Goal: Task Accomplishment & Management: Manage account settings

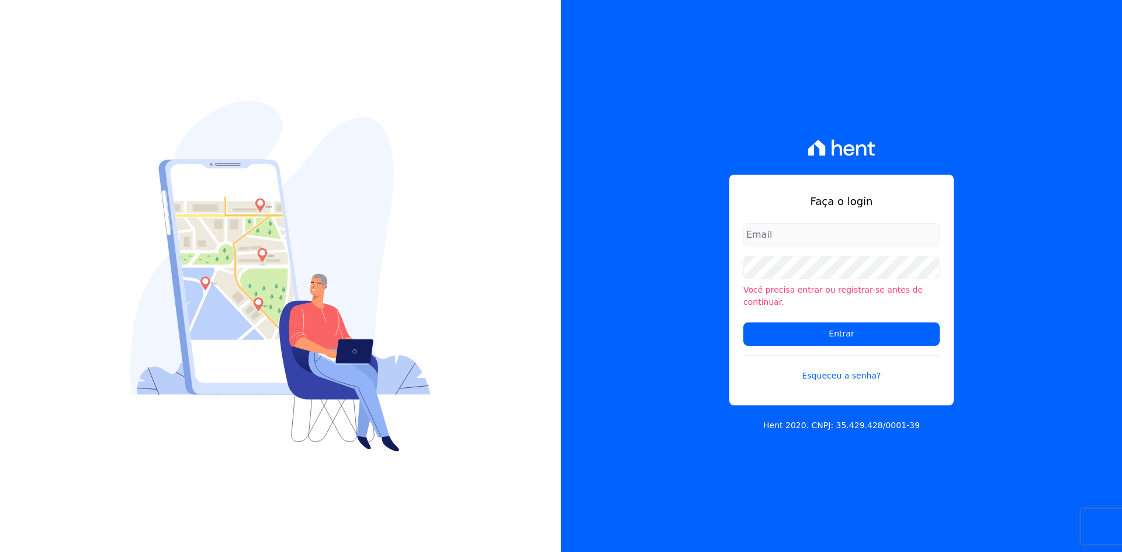
type input "[PERSON_NAME][EMAIL_ADDRESS][DOMAIN_NAME]"
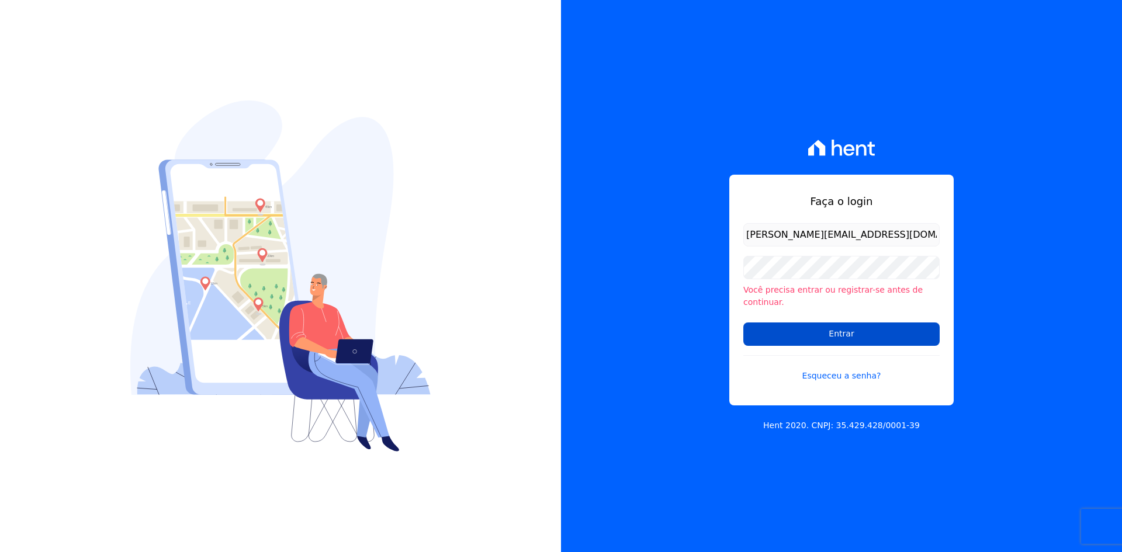
click at [837, 327] on input "Entrar" at bounding box center [841, 334] width 196 height 23
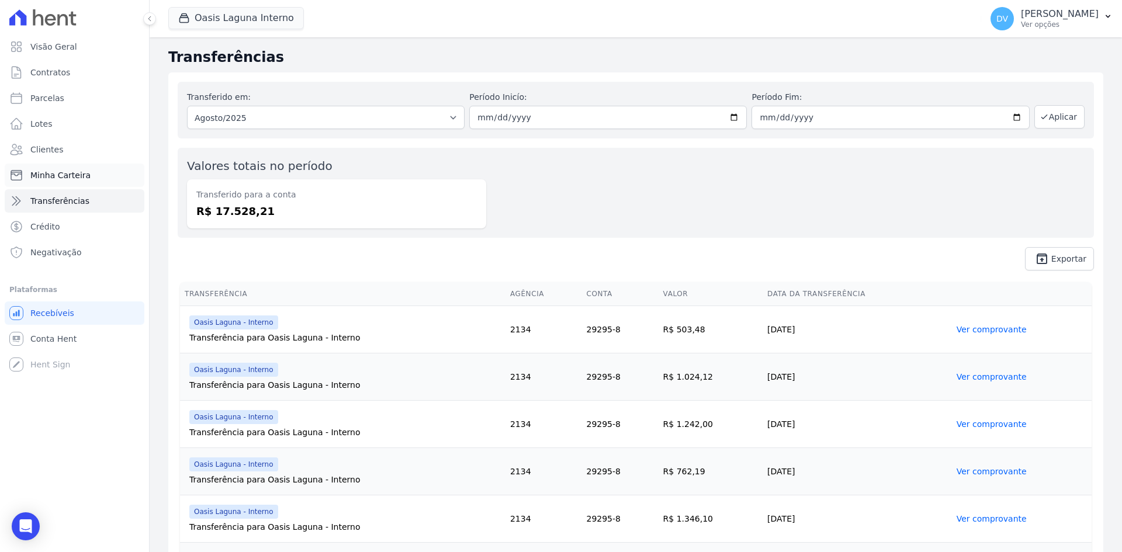
click at [54, 175] on span "Minha Carteira" at bounding box center [60, 175] width 60 height 12
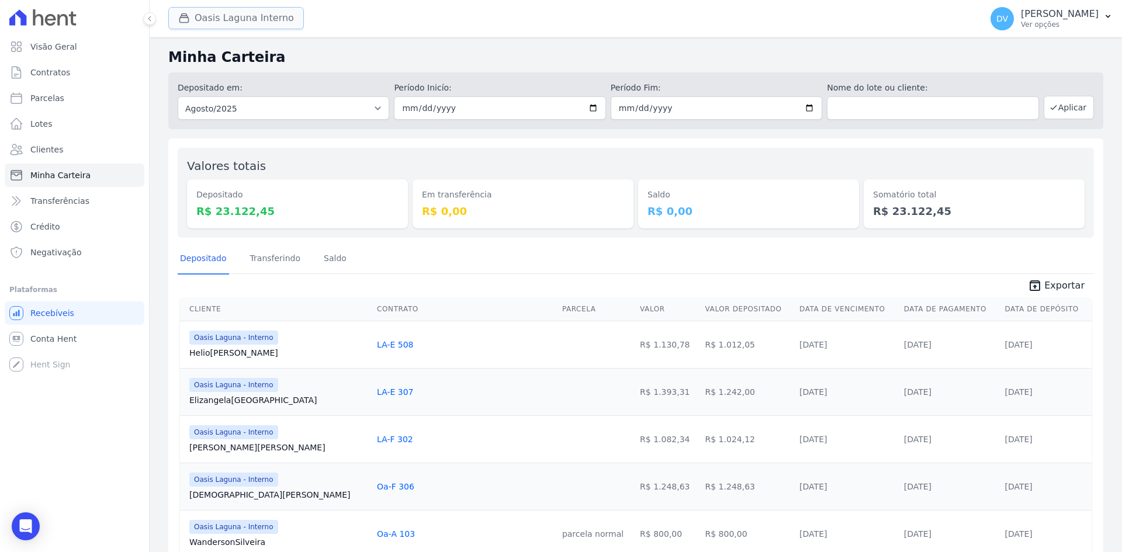
click at [233, 21] on button "Oasis Laguna Interno" at bounding box center [236, 18] width 136 height 22
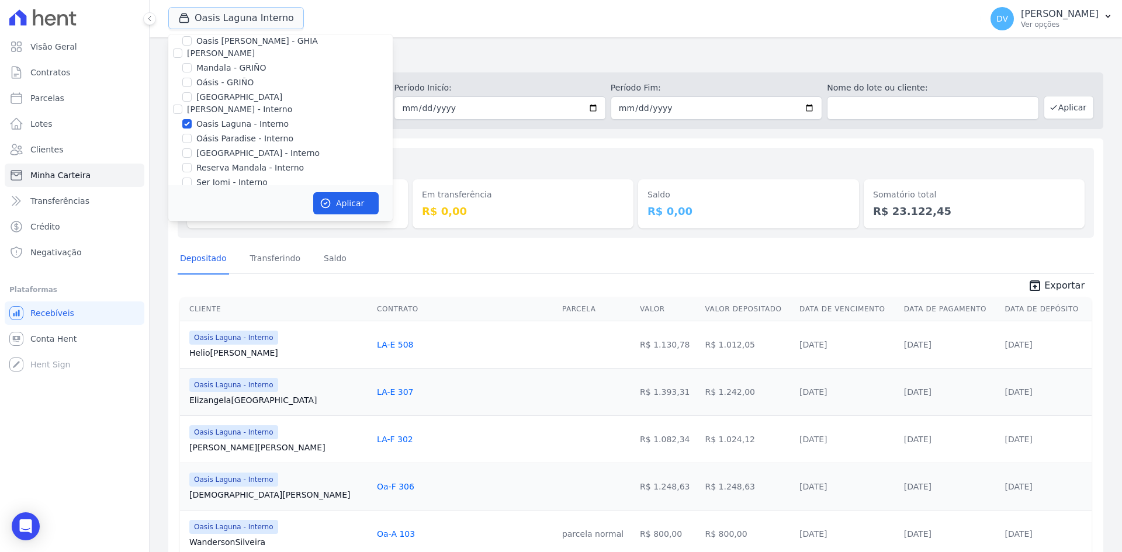
scroll to position [58, 0]
click at [185, 102] on input "Oasis Laguna - Interno" at bounding box center [186, 103] width 9 height 9
checkbox input "false"
click at [191, 133] on input "Parque do Planalto - Interno" at bounding box center [186, 132] width 9 height 9
checkbox input "true"
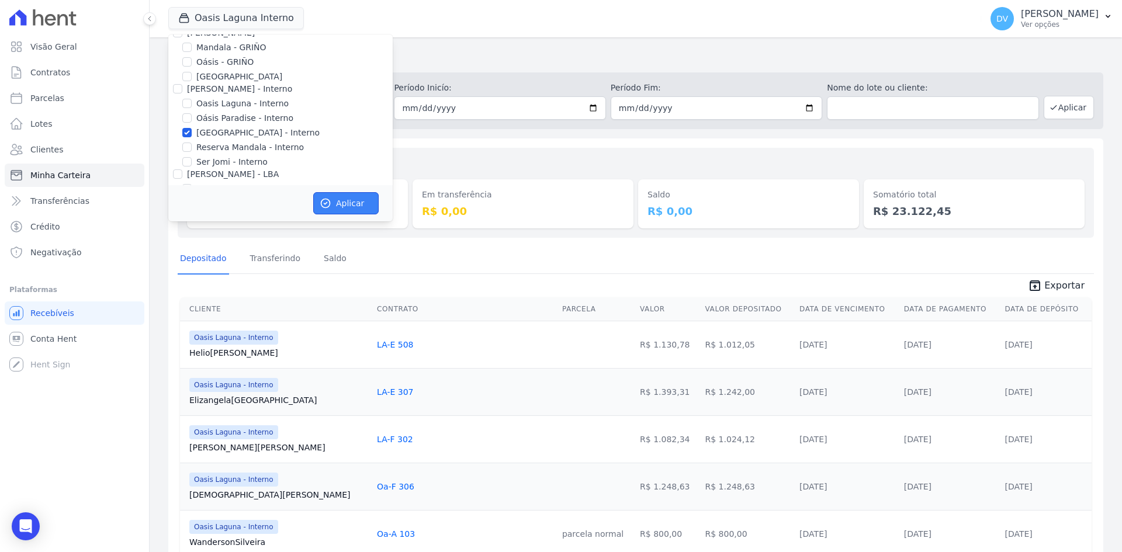
click at [342, 199] on button "Aplicar" at bounding box center [345, 203] width 65 height 22
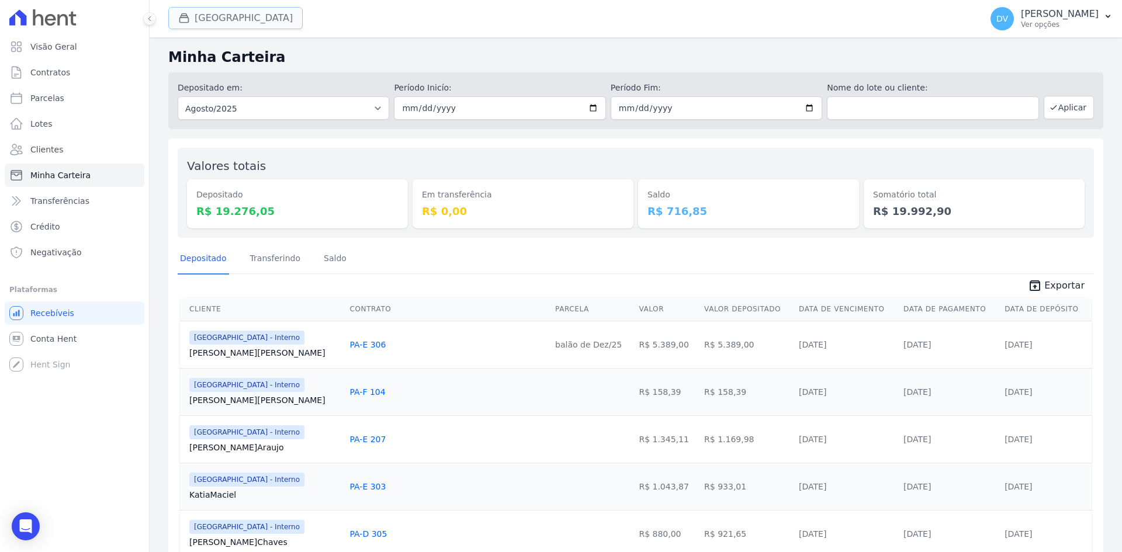
click at [249, 20] on button "Parque Do Planalto Interno" at bounding box center [235, 18] width 134 height 22
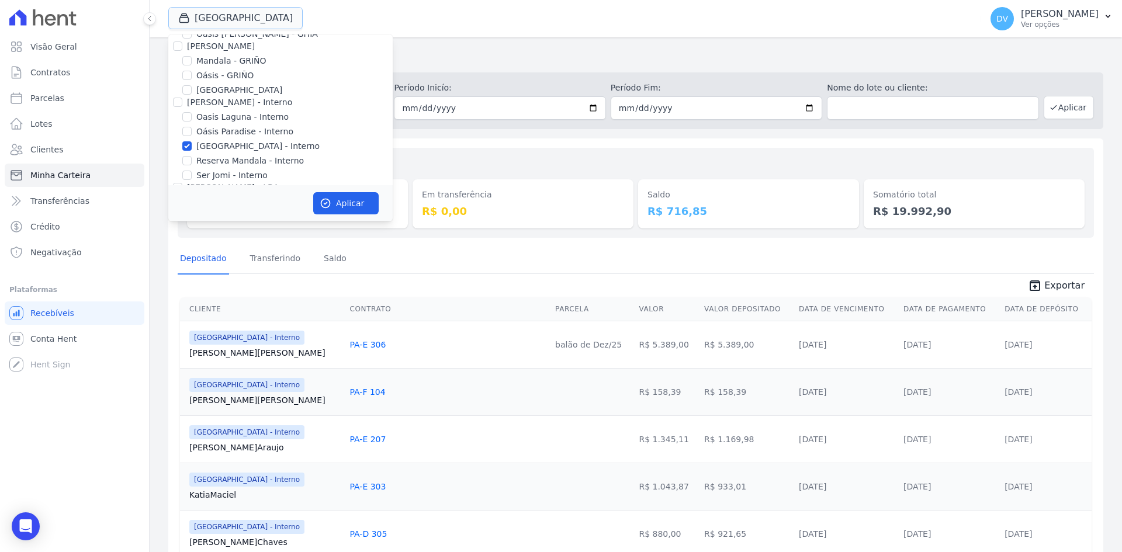
scroll to position [92, 0]
click at [187, 98] on input "Parque do Planalto - Interno" at bounding box center [186, 98] width 9 height 9
checkbox input "false"
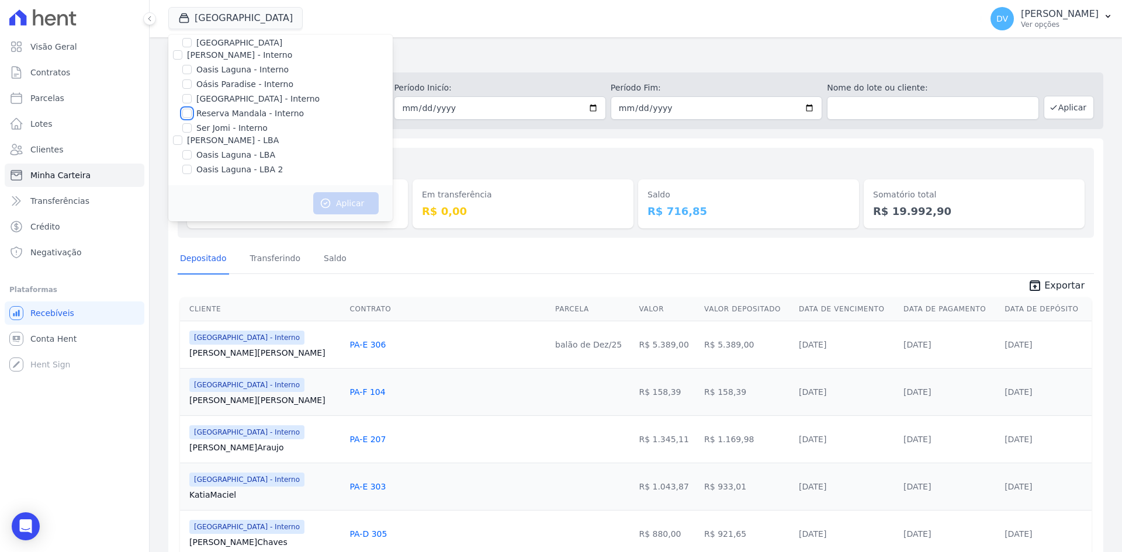
drag, startPoint x: 186, startPoint y: 113, endPoint x: 313, endPoint y: 181, distance: 144.3
click at [186, 114] on input "Reserva Mandala - Interno" at bounding box center [186, 113] width 9 height 9
checkbox input "true"
click at [351, 208] on button "Aplicar" at bounding box center [345, 203] width 65 height 22
